Goal: Information Seeking & Learning: Compare options

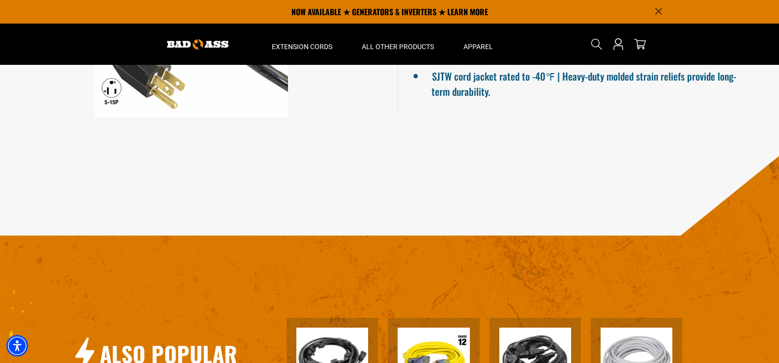
scroll to position [492, 0]
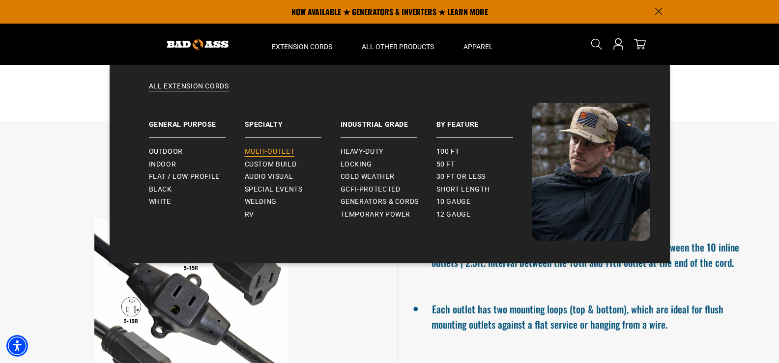
click at [270, 147] on link "Multi-Outlet" at bounding box center [293, 152] width 96 height 13
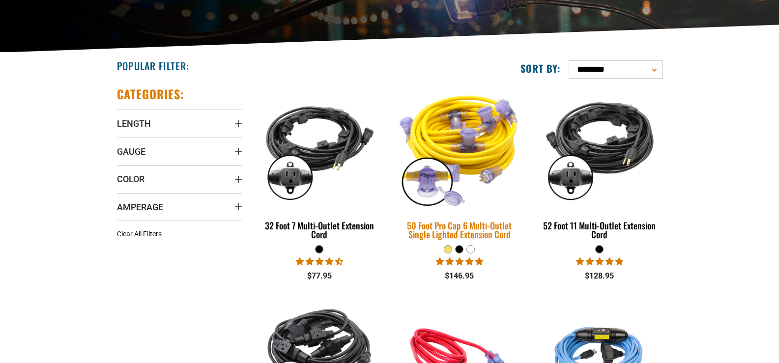
scroll to position [197, 0]
click at [486, 232] on div "50 Foot Pro Cap 6 Multi-Outlet Single Lighted Extension Cord" at bounding box center [459, 230] width 125 height 18
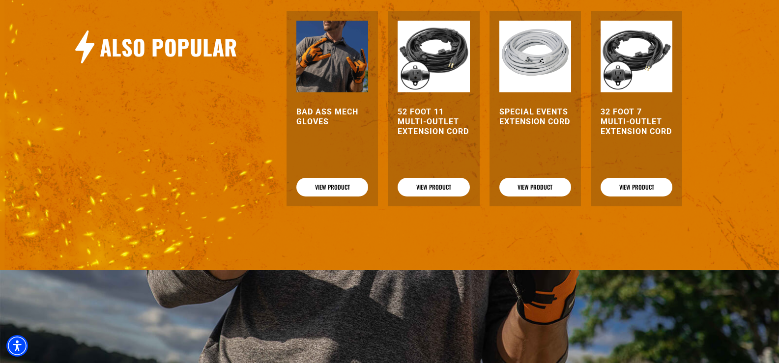
scroll to position [1229, 0]
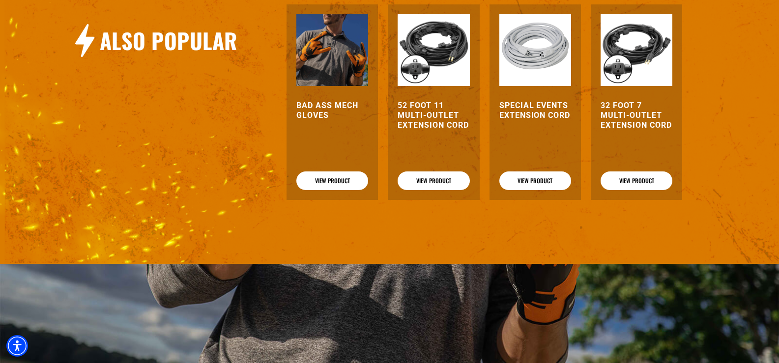
click at [633, 101] on h3 "32 Foot 7 Multi-Outlet Extension Cord" at bounding box center [637, 116] width 72 height 30
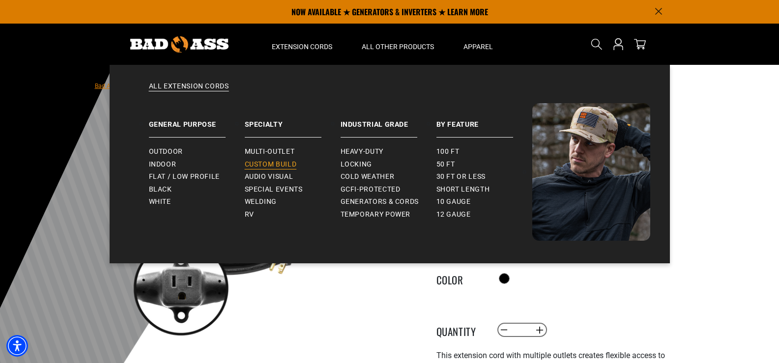
click at [278, 162] on span "Custom Build" at bounding box center [271, 164] width 52 height 9
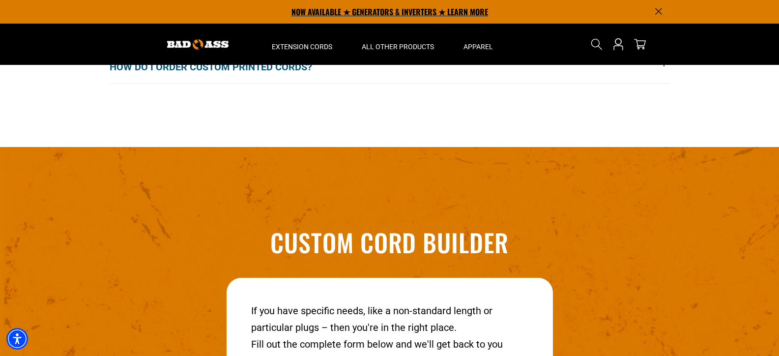
scroll to position [1033, 0]
